Goal: Find specific page/section: Find specific page/section

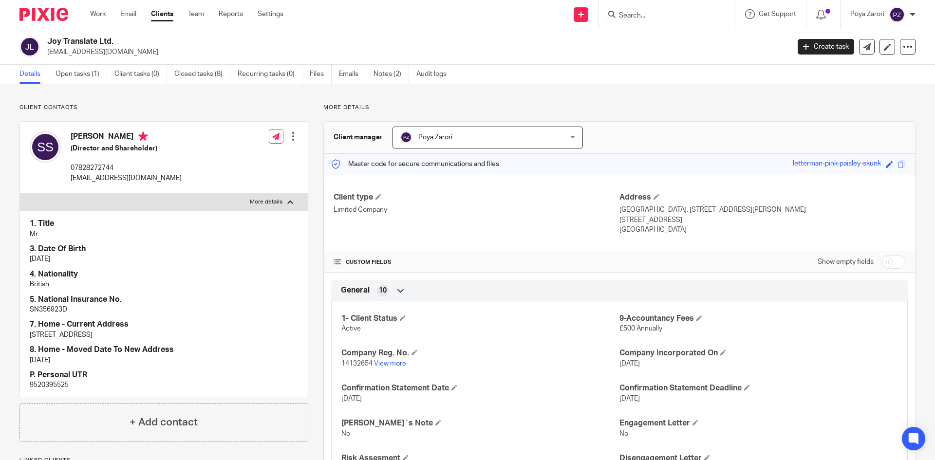
click at [645, 19] on input "Search" at bounding box center [662, 16] width 88 height 9
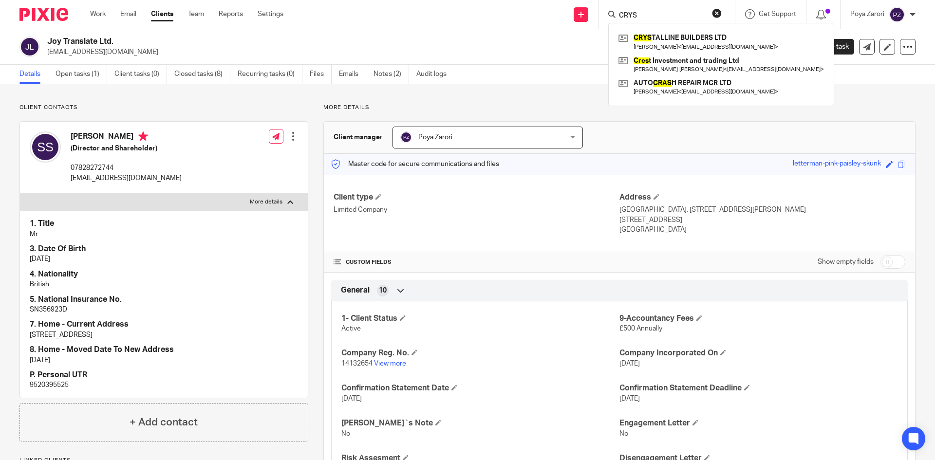
type input "CRYS"
click button "submit" at bounding box center [0, 0] width 0 height 0
click at [659, 45] on link at bounding box center [721, 42] width 210 height 22
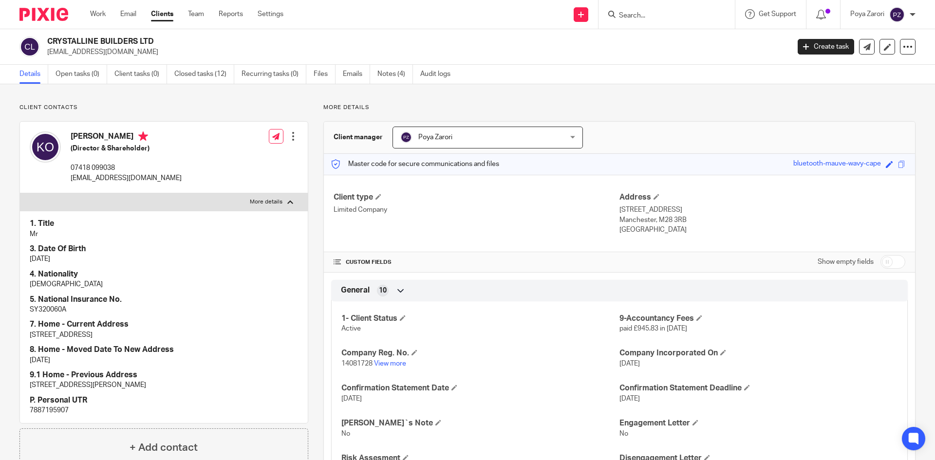
click at [41, 310] on p "SY320060A" at bounding box center [164, 310] width 268 height 10
copy p "SY320060A"
click at [108, 173] on p "[EMAIL_ADDRESS][DOMAIN_NAME]" at bounding box center [126, 178] width 111 height 10
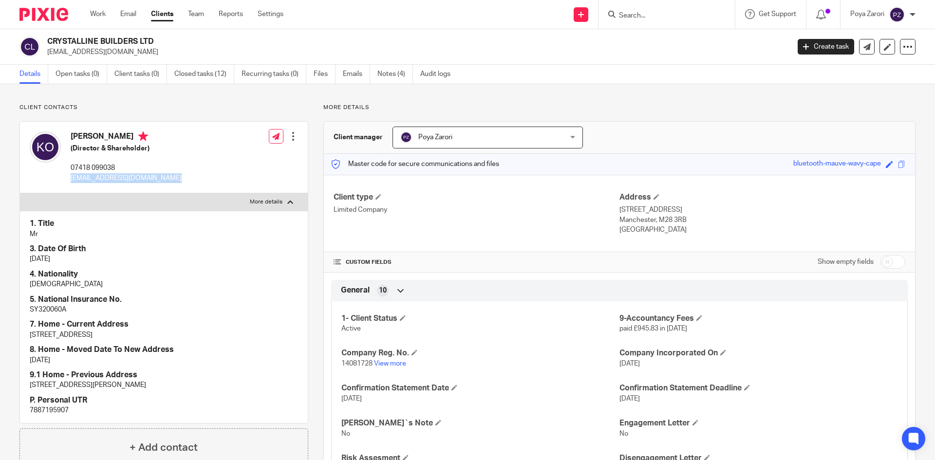
click at [108, 173] on p "[EMAIL_ADDRESS][DOMAIN_NAME]" at bounding box center [126, 178] width 111 height 10
click at [221, 171] on div "Keivan Omidvar (Director & Shareholder) 07418 099038 k1_omidvar@yahoo.com Edit …" at bounding box center [164, 158] width 288 height 72
click at [161, 173] on div "Keivan Omidvar (Director & Shareholder) 07418 099038 k1_omidvar@yahoo.com Edit …" at bounding box center [164, 158] width 288 height 72
click at [115, 178] on p "[EMAIL_ADDRESS][DOMAIN_NAME]" at bounding box center [126, 178] width 111 height 10
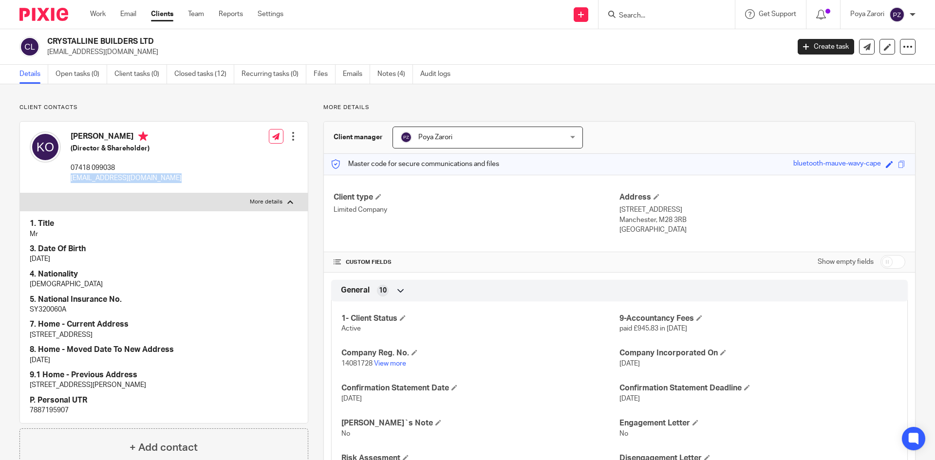
click at [115, 178] on p "[EMAIL_ADDRESS][DOMAIN_NAME]" at bounding box center [126, 178] width 111 height 10
copy div "[EMAIL_ADDRESS][DOMAIN_NAME]"
click at [92, 36] on div "CRYSTALLINE BUILDERS LTD k1_omidvar@yahoo.com Create task Update from Companies…" at bounding box center [467, 47] width 935 height 36
click at [85, 24] on div at bounding box center [85, 24] width 0 height 0
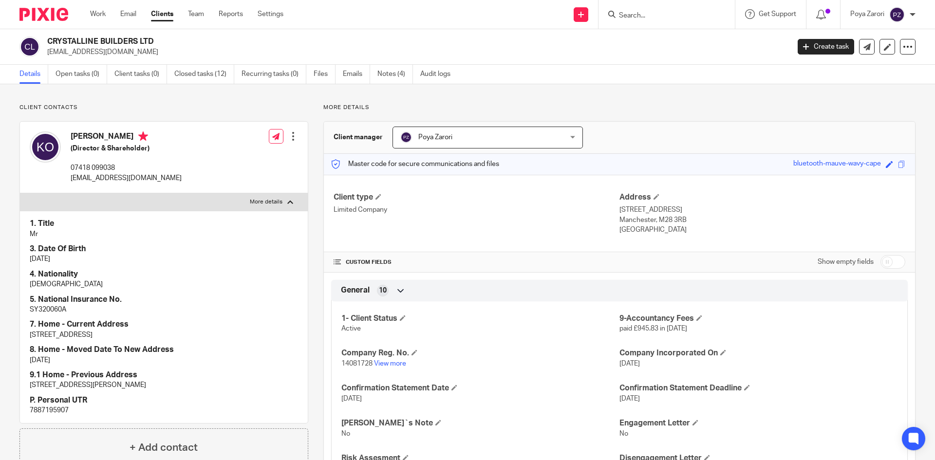
click at [92, 38] on h2 "CRYSTALLINE BUILDERS LTD" at bounding box center [341, 42] width 589 height 10
click at [391, 363] on link "View more" at bounding box center [390, 363] width 32 height 7
click at [624, 12] on input "Search" at bounding box center [662, 16] width 88 height 9
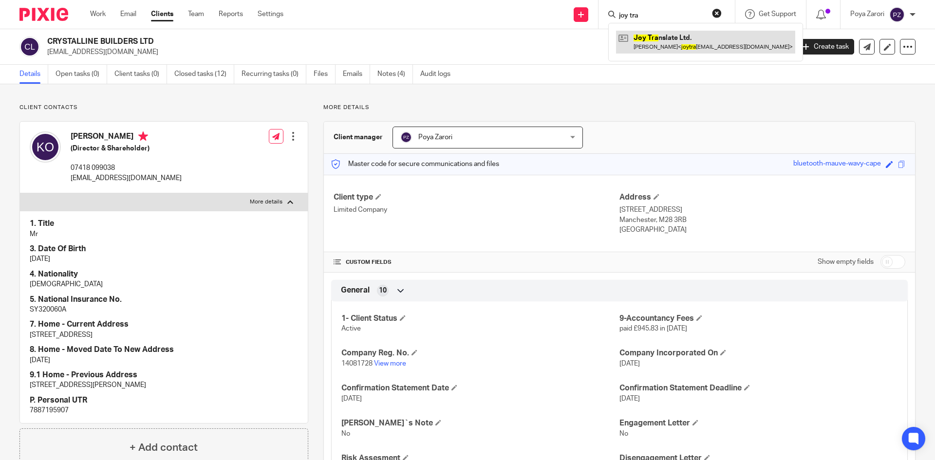
type input "joy tra"
click at [665, 36] on link at bounding box center [705, 42] width 179 height 22
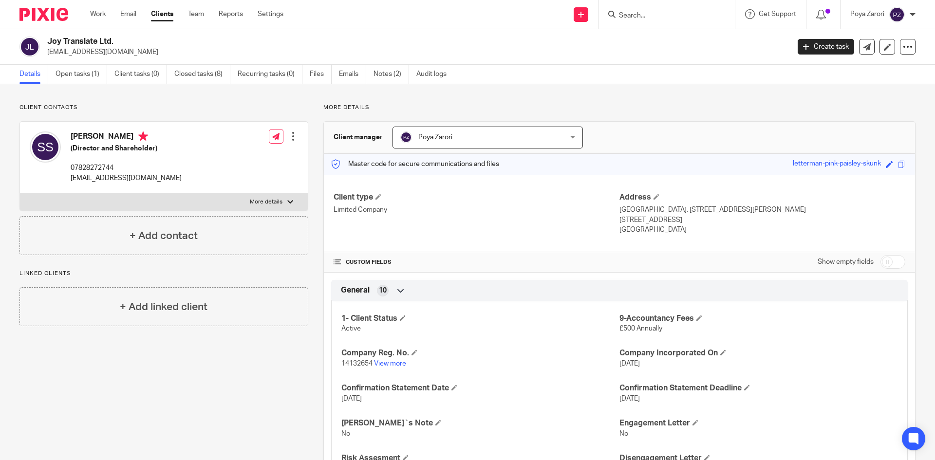
click at [635, 14] on input "Search" at bounding box center [662, 16] width 88 height 9
type input "cry"
click at [660, 37] on link at bounding box center [698, 42] width 165 height 22
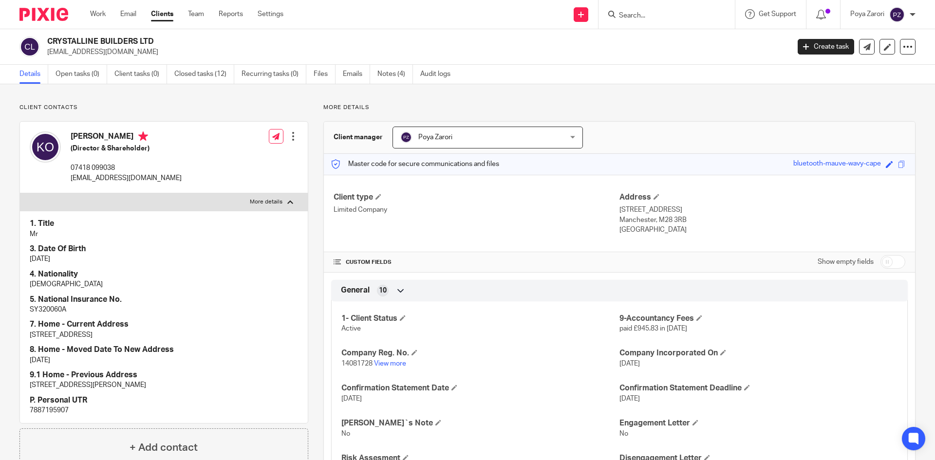
click at [42, 407] on p "7887195907" at bounding box center [164, 411] width 268 height 10
click at [43, 407] on p "7887195907" at bounding box center [164, 411] width 268 height 10
copy p "7887195907"
drag, startPoint x: 140, startPoint y: 42, endPoint x: 48, endPoint y: 42, distance: 92.0
click at [48, 42] on h2 "CRYSTALLINE BUILDERS LTD" at bounding box center [341, 42] width 589 height 10
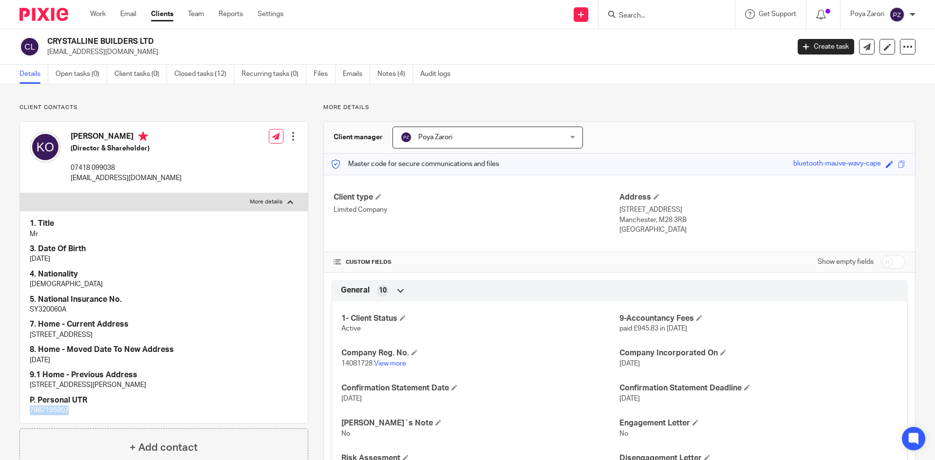
copy h2 "CRYSTALLINE BUILDERS LTD"
click at [647, 17] on input "Search" at bounding box center [662, 16] width 88 height 9
type input "ECA"
click at [666, 39] on link at bounding box center [698, 42] width 165 height 22
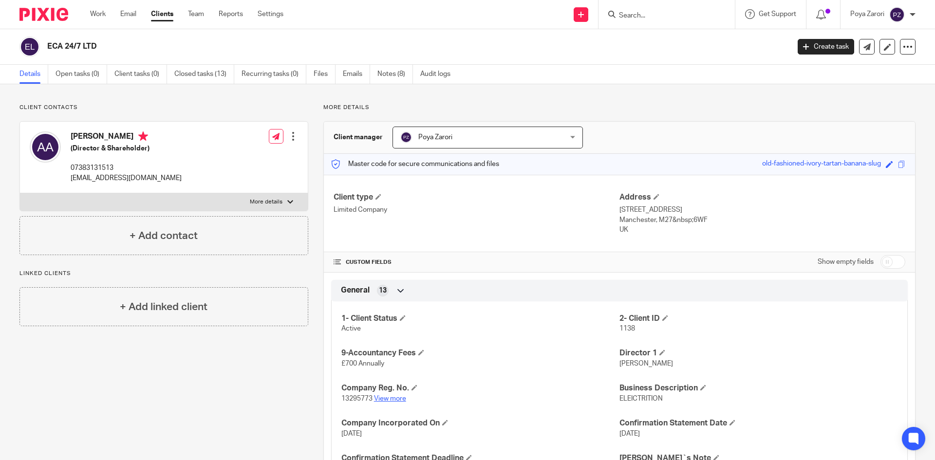
click at [398, 401] on link "View more" at bounding box center [390, 398] width 32 height 7
click at [110, 180] on p "[EMAIL_ADDRESS][DOMAIN_NAME]" at bounding box center [126, 178] width 111 height 10
click at [109, 179] on p "[EMAIL_ADDRESS][DOMAIN_NAME]" at bounding box center [126, 178] width 111 height 10
click at [108, 179] on p "[EMAIL_ADDRESS][DOMAIN_NAME]" at bounding box center [126, 178] width 111 height 10
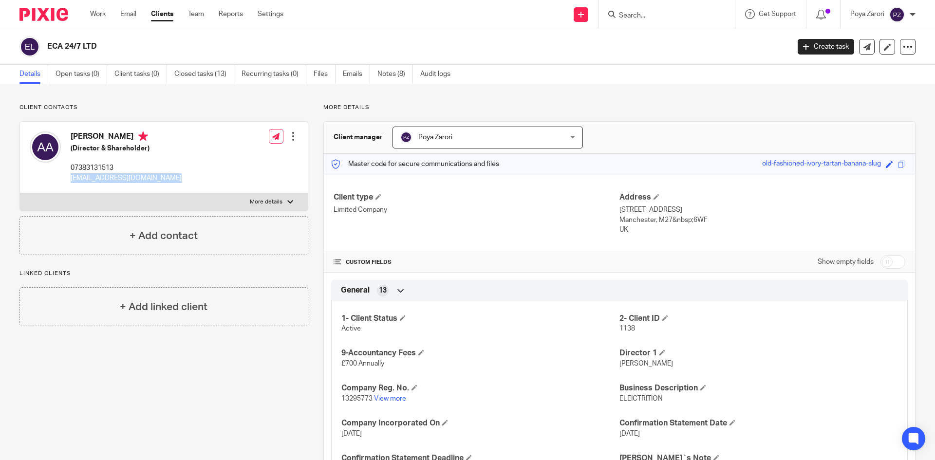
copy div "[EMAIL_ADDRESS][DOMAIN_NAME]"
